Goal: Book appointment/travel/reservation

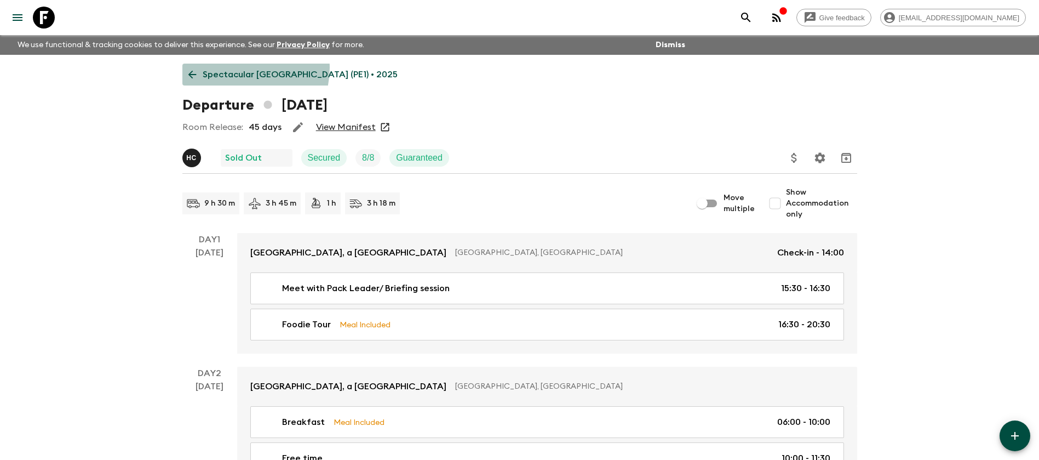
click at [241, 68] on p "Spectacular [GEOGRAPHIC_DATA] (PE1) • 2025" at bounding box center [300, 74] width 195 height 13
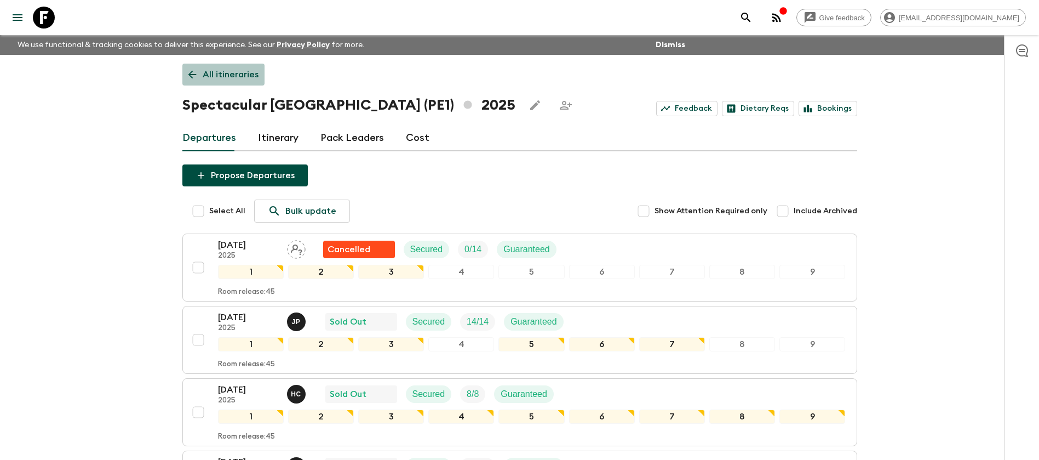
click at [222, 67] on link "All itineraries" at bounding box center [223, 75] width 82 height 22
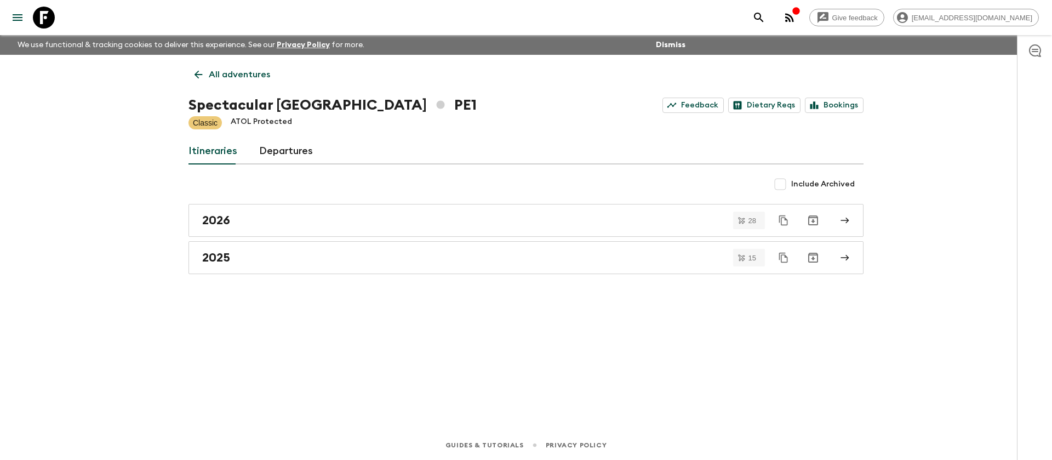
click at [226, 85] on div "All adventures Spectacular [GEOGRAPHIC_DATA] PE1 Feedback Dietary Reqs Bookings…" at bounding box center [525, 227] width 701 height 345
click at [241, 71] on p "All adventures" at bounding box center [239, 74] width 61 height 13
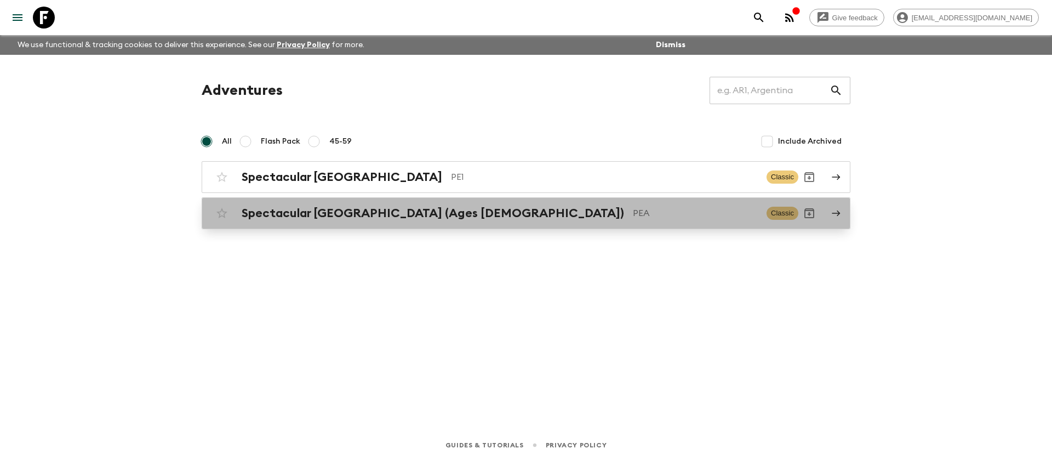
click at [298, 219] on h2 "Spectacular [GEOGRAPHIC_DATA] (Ages [DEMOGRAPHIC_DATA])" at bounding box center [433, 213] width 382 height 14
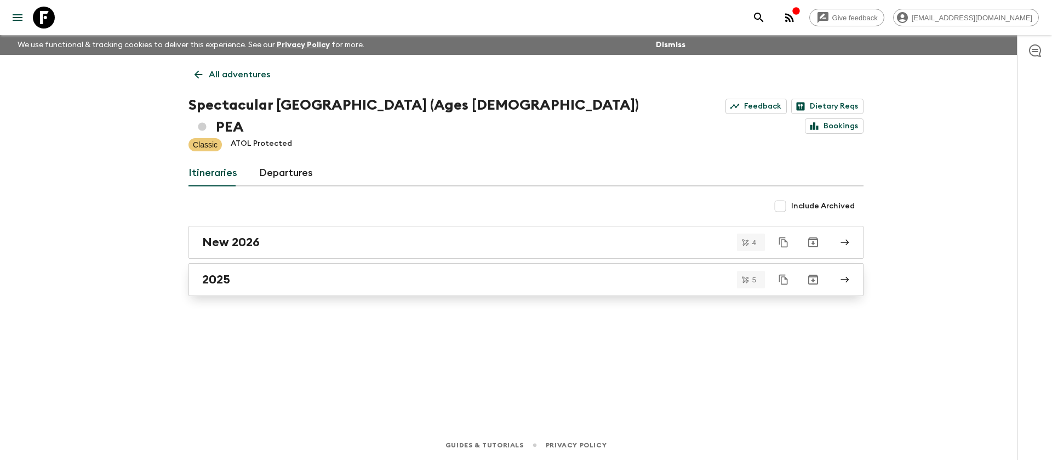
click at [266, 263] on link "2025" at bounding box center [525, 279] width 675 height 33
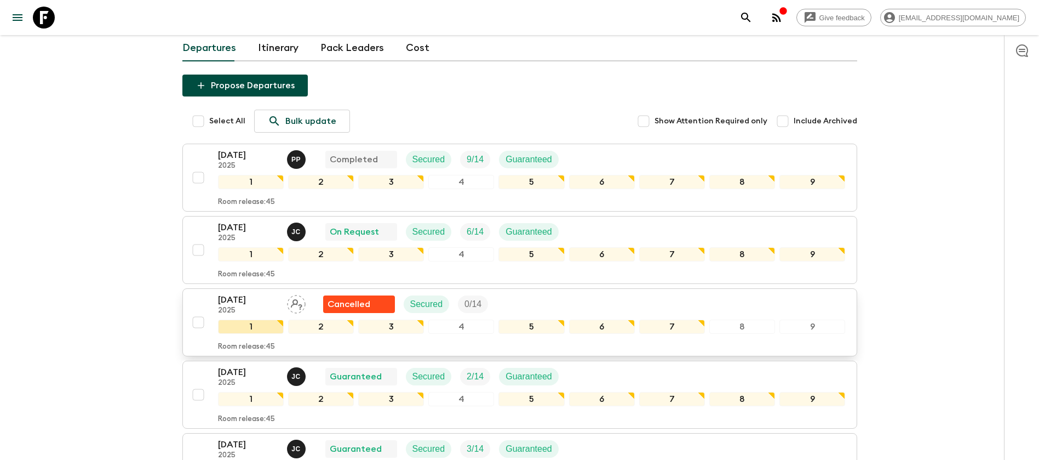
scroll to position [164, 0]
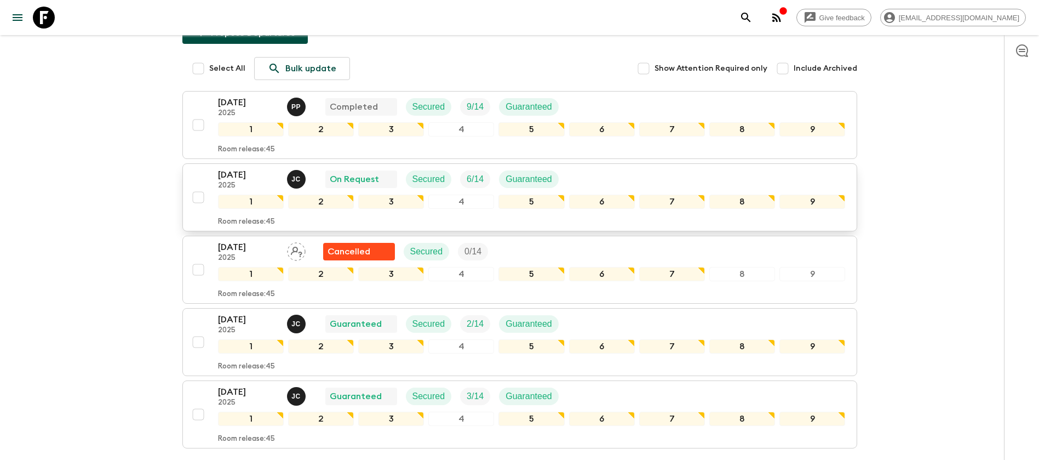
click at [596, 168] on div "[DATE] 2025 [PERSON_NAME] On Request Secured 6 / 14 Guaranteed" at bounding box center [532, 179] width 628 height 22
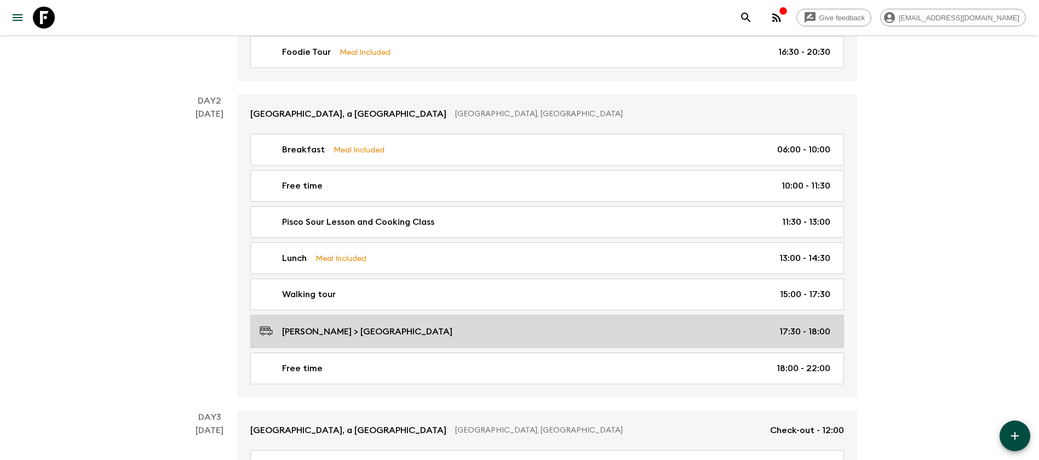
scroll to position [247, 0]
